Goal: Information Seeking & Learning: Learn about a topic

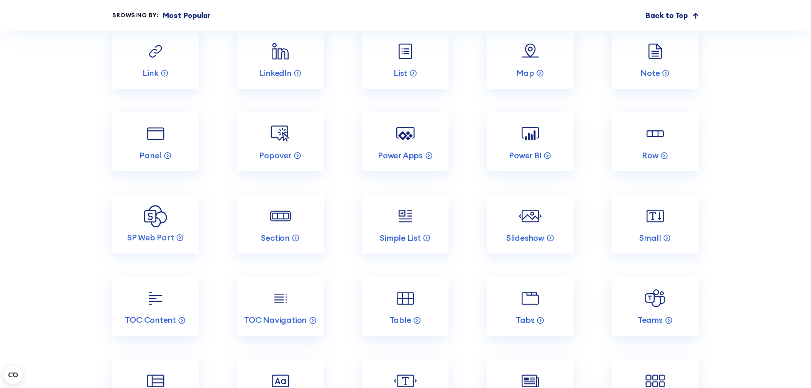
scroll to position [1532, 0]
click at [516, 317] on link "Tabs" at bounding box center [530, 305] width 87 height 59
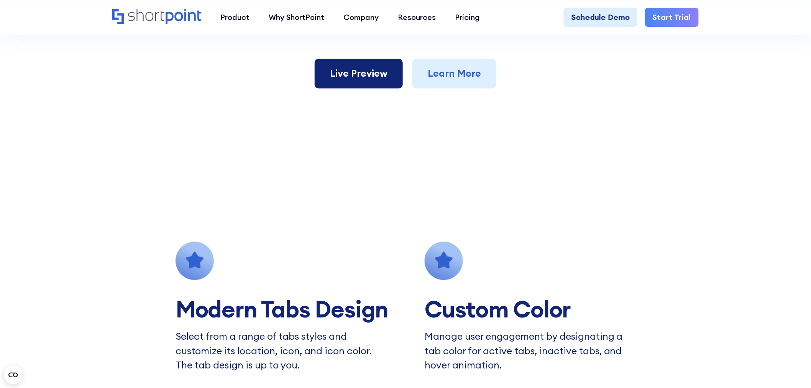
scroll to position [624, 0]
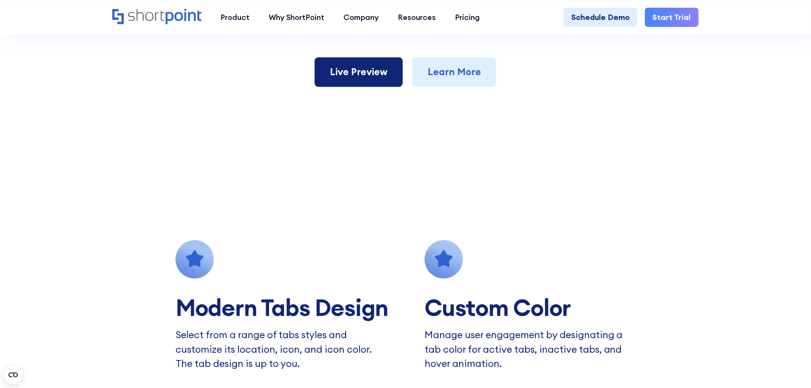
click at [359, 72] on link "Live Preview" at bounding box center [359, 72] width 88 height 30
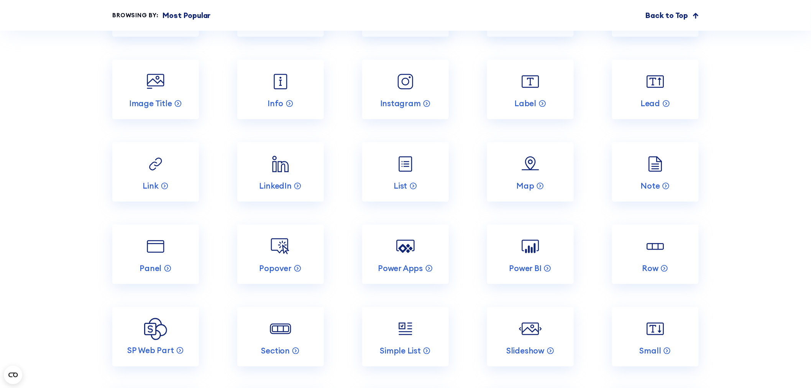
scroll to position [1419, 0]
